Goal: Task Accomplishment & Management: Complete application form

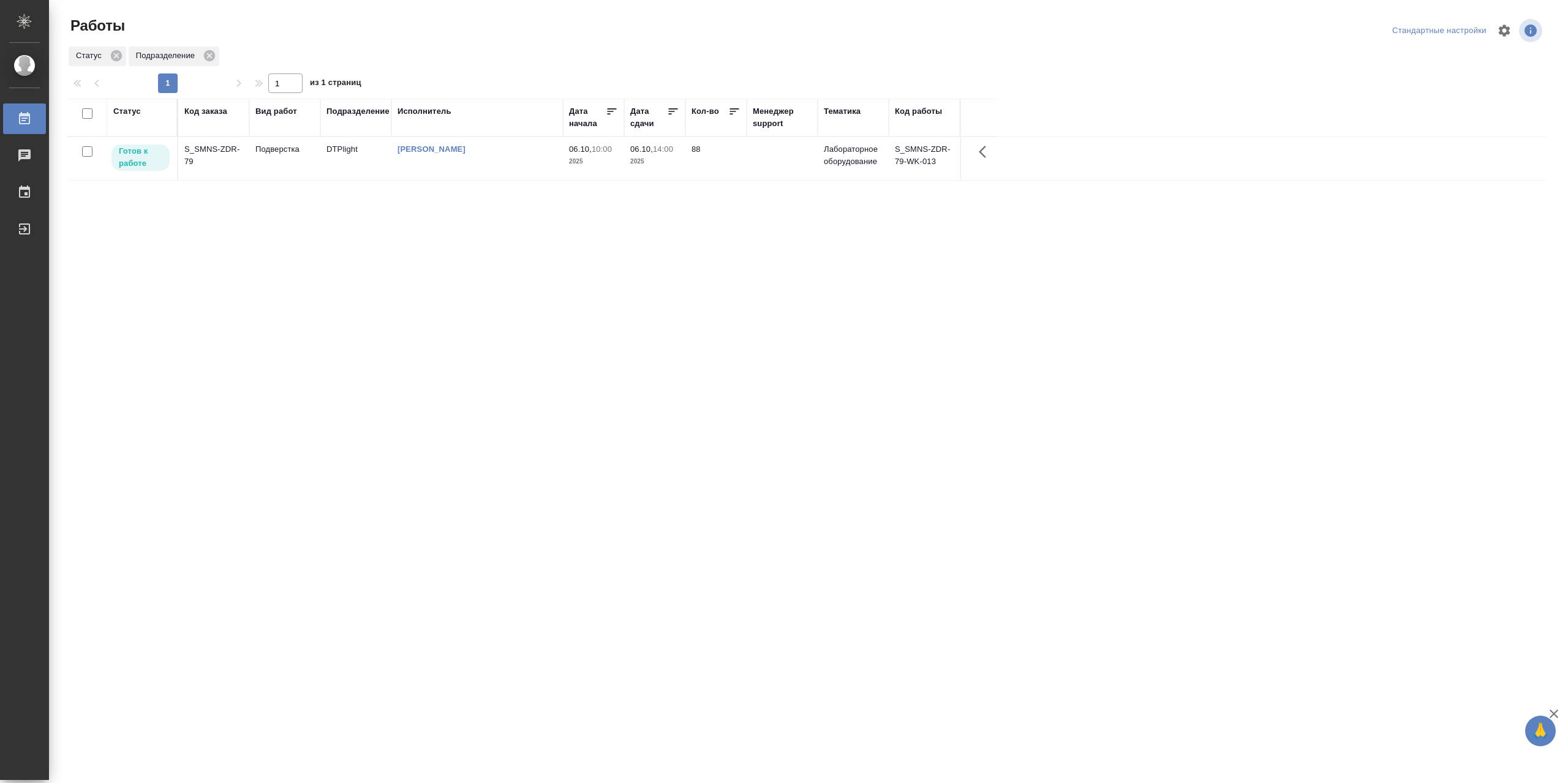
drag, startPoint x: 660, startPoint y: 389, endPoint x: 621, endPoint y: 356, distance: 51.1
click at [660, 389] on div "Статус Код заказа Вид работ Подразделение Исполнитель Дата начала Дата сдачи Ко…" at bounding box center [806, 319] width 1477 height 441
click at [490, 175] on td "[PERSON_NAME]" at bounding box center [477, 159] width 171 height 43
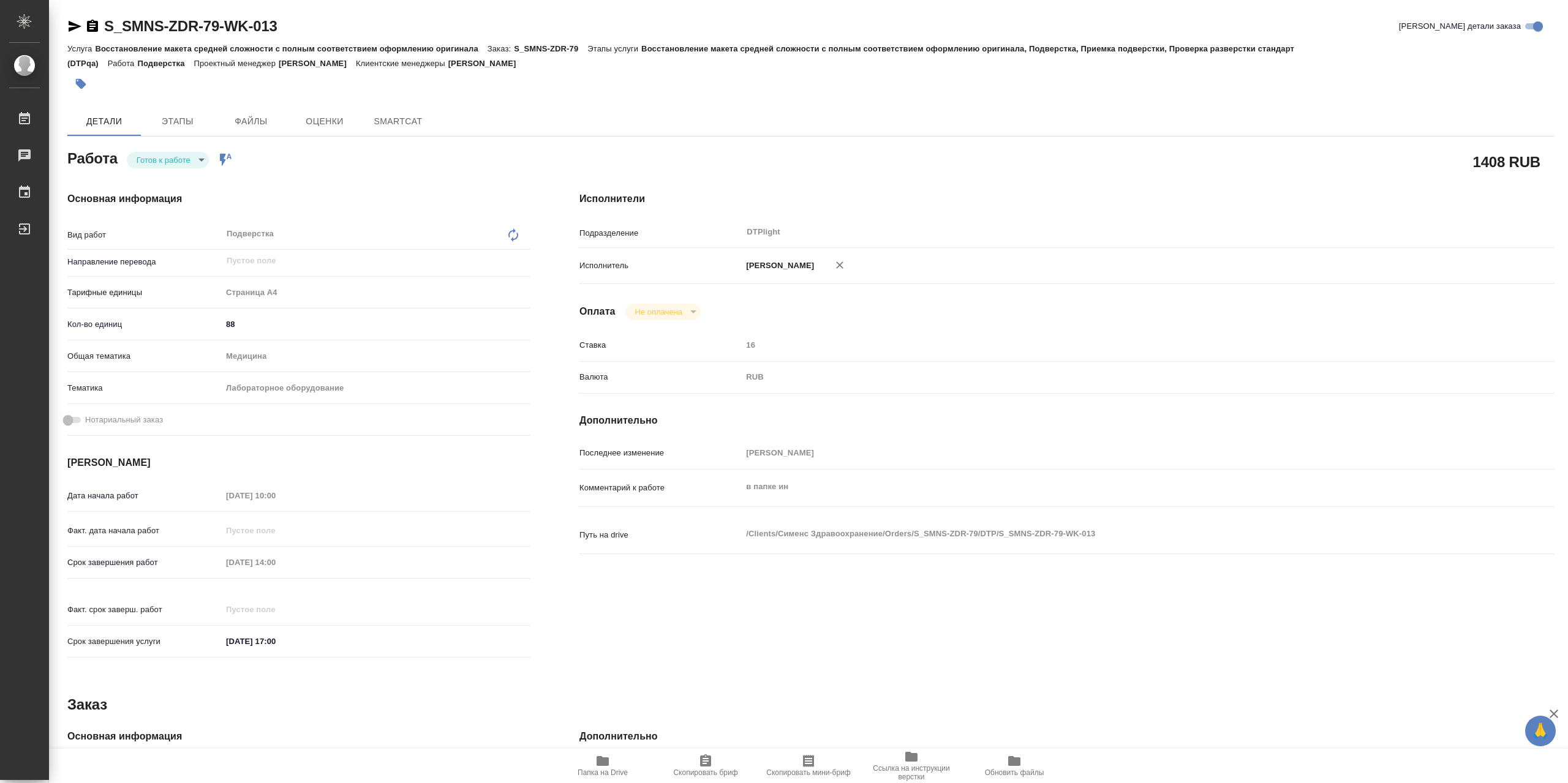
type textarea "x"
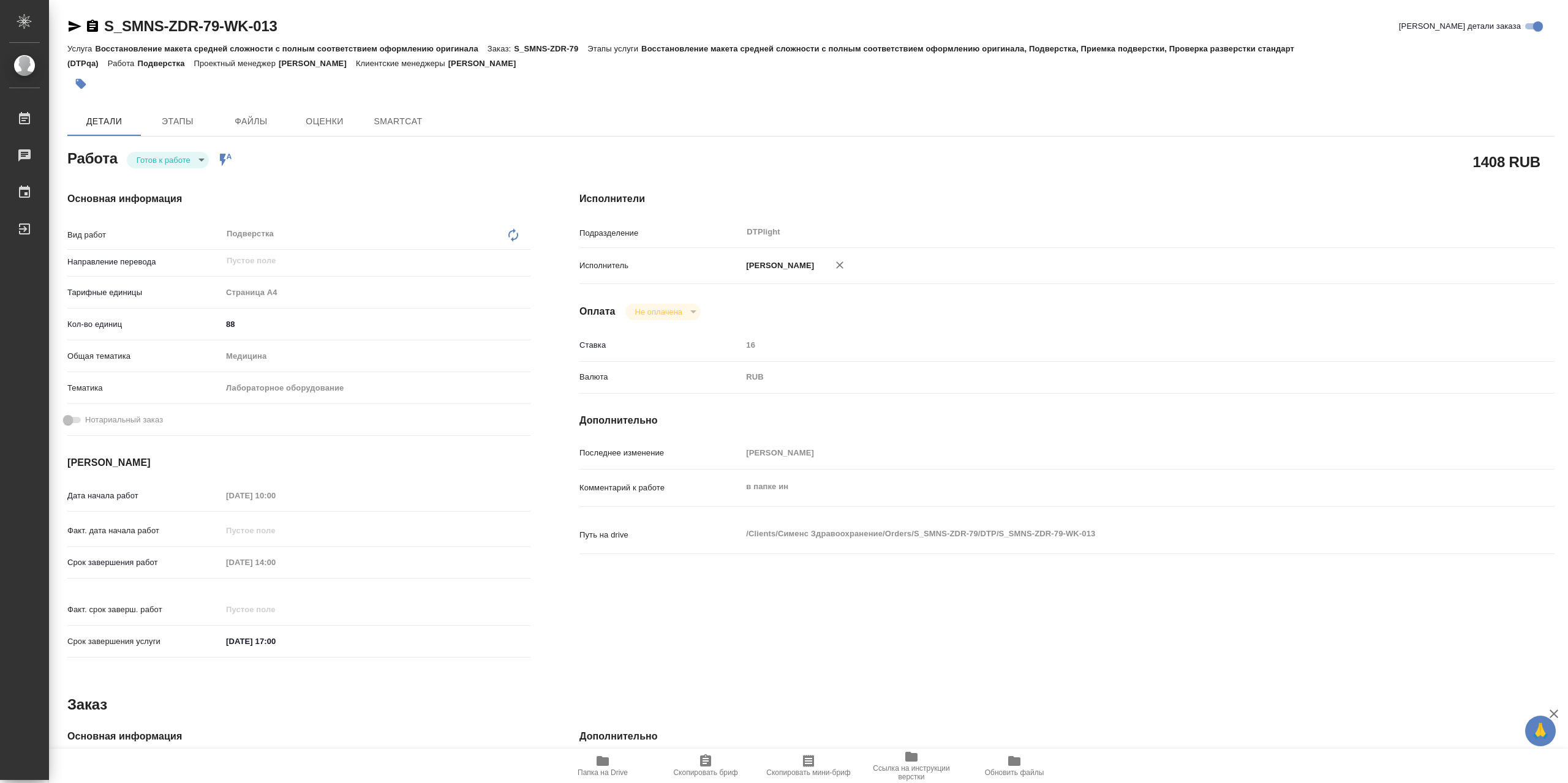
type textarea "x"
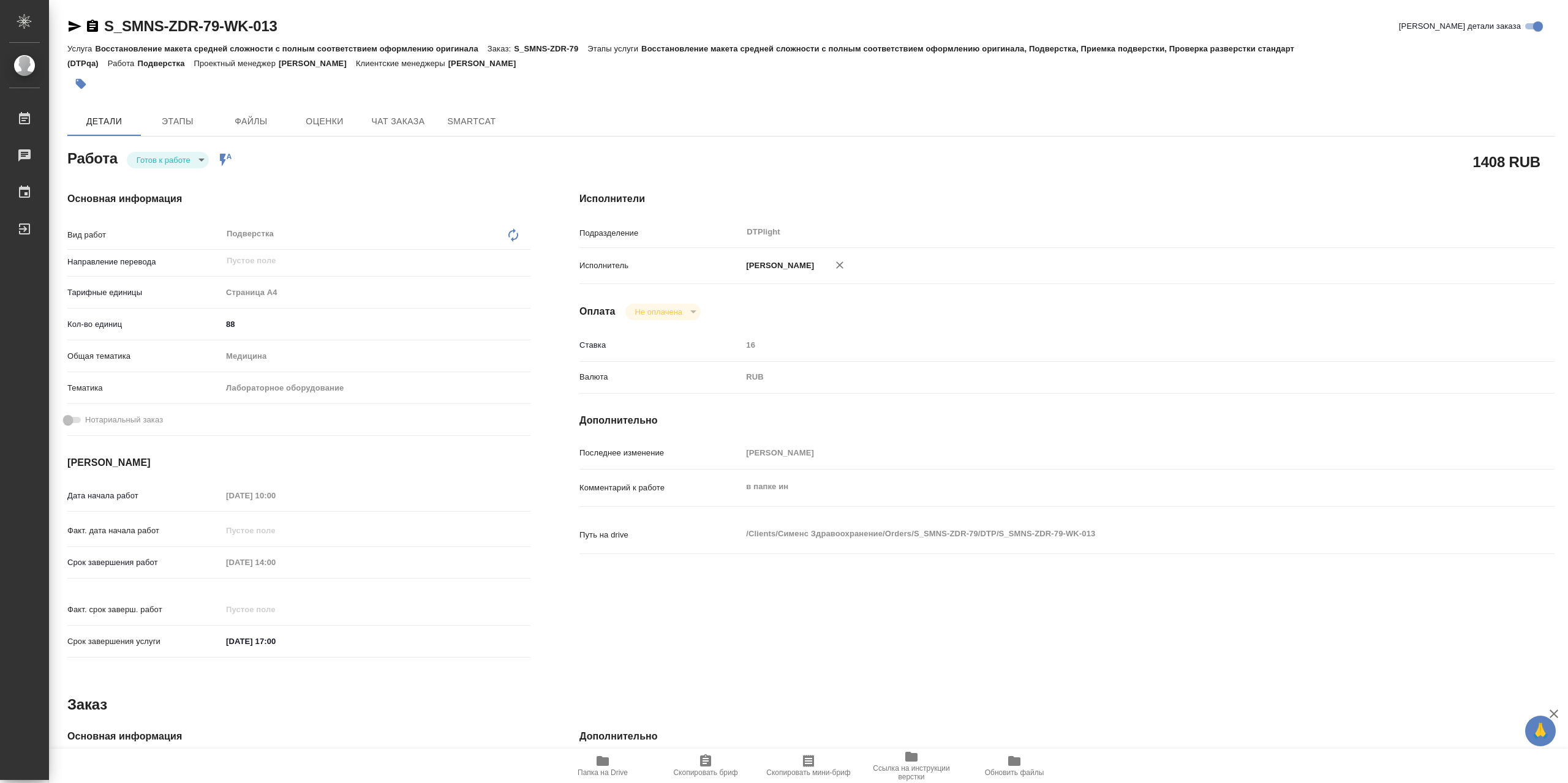
click at [614, 769] on span "Папка на Drive" at bounding box center [602, 772] width 50 height 9
type textarea "x"
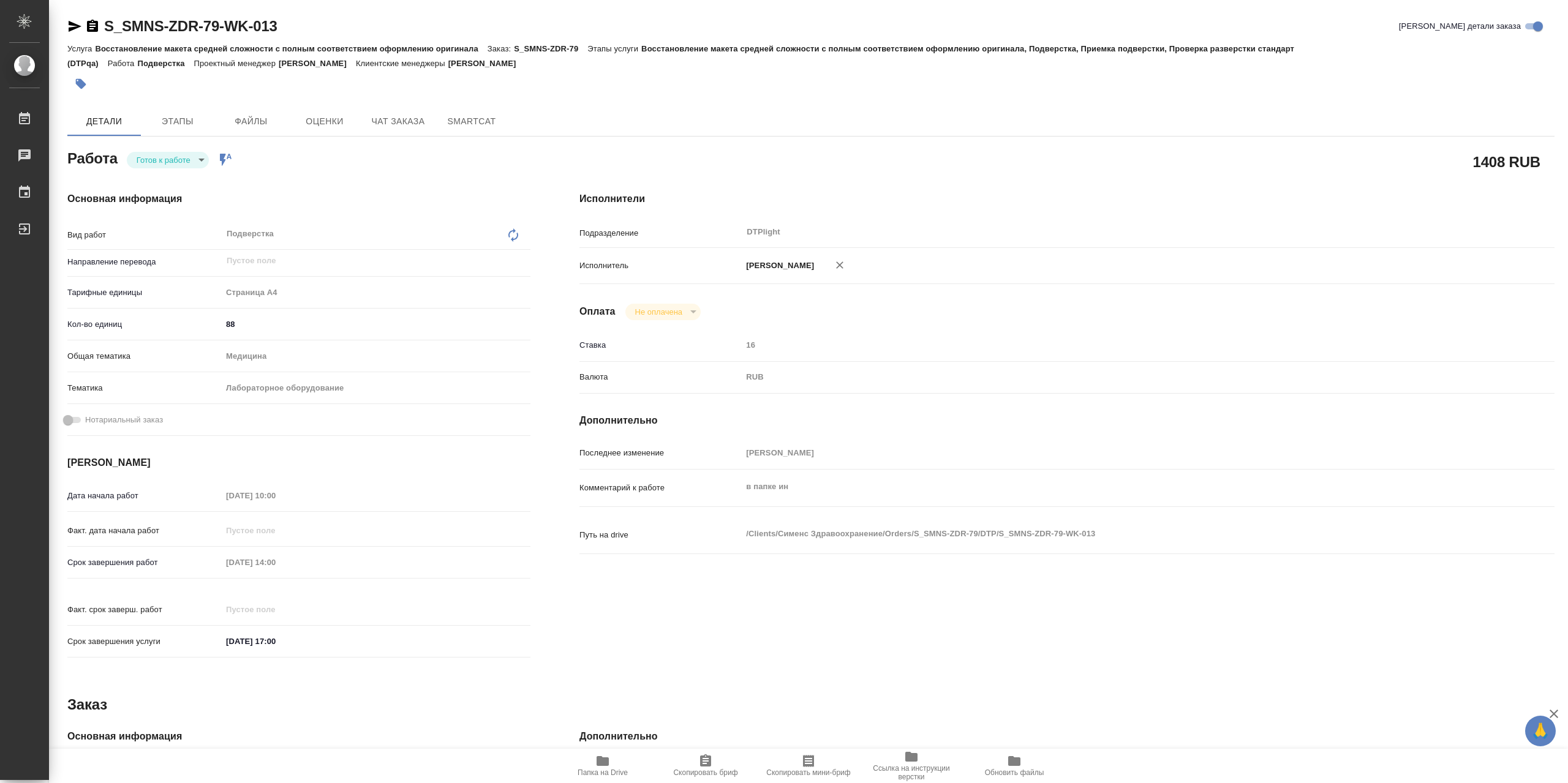
type textarea "x"
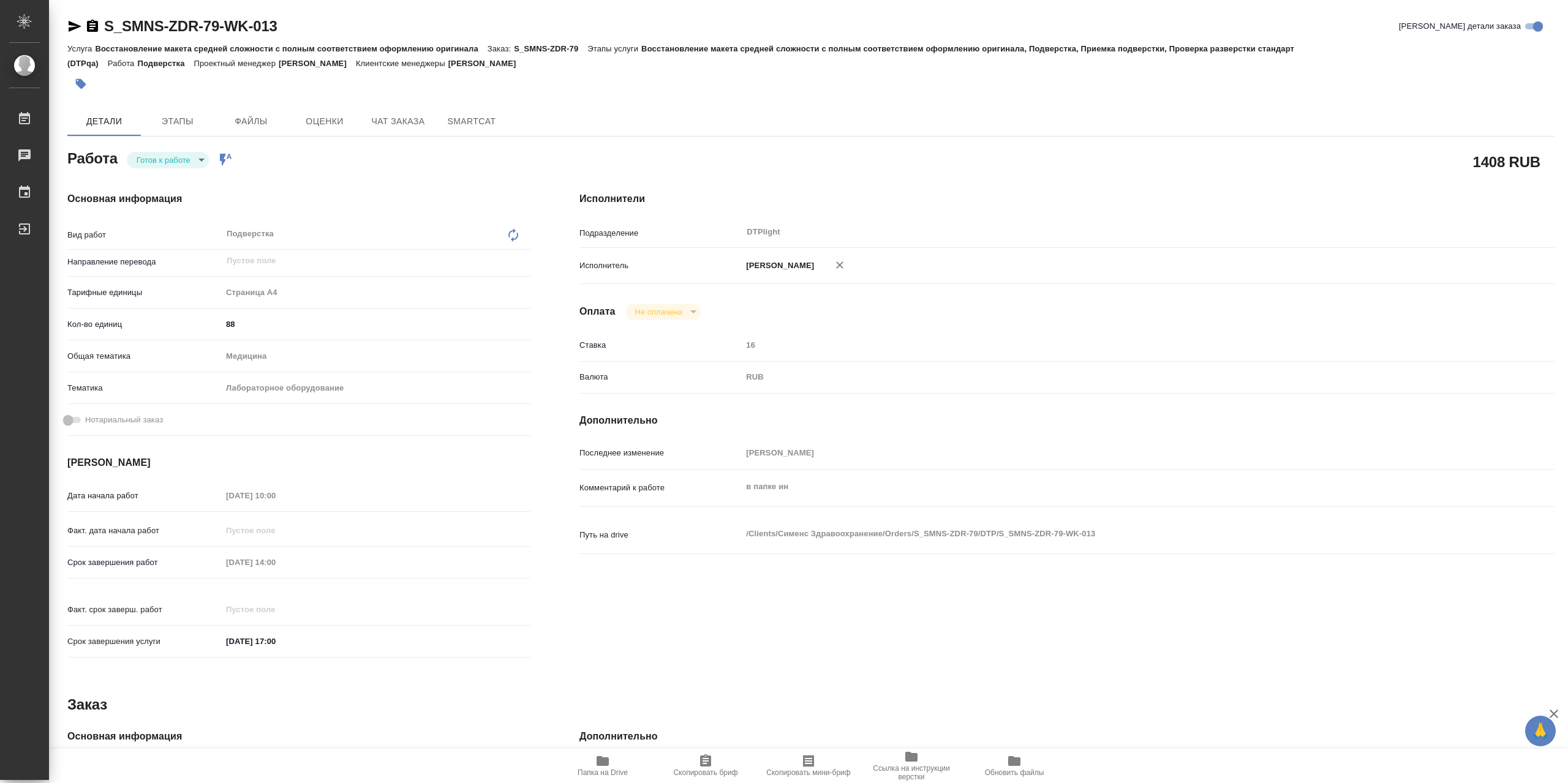
type textarea "x"
